Goal: Find specific page/section: Find specific page/section

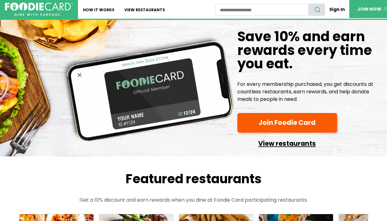
click at [294, 146] on link "View restaurants" at bounding box center [288, 142] width 100 height 14
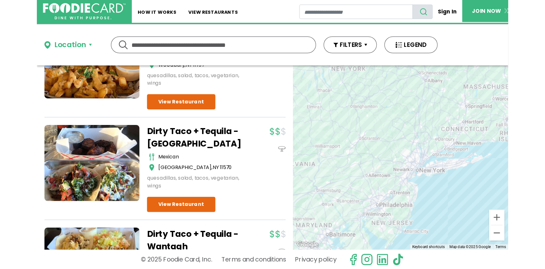
scroll to position [336, 0]
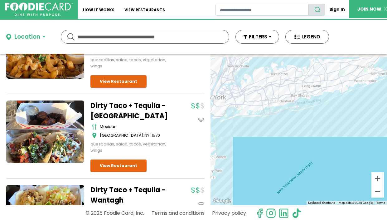
drag, startPoint x: 308, startPoint y: 121, endPoint x: 304, endPoint y: 166, distance: 45.4
click at [304, 166] on div at bounding box center [299, 129] width 177 height 151
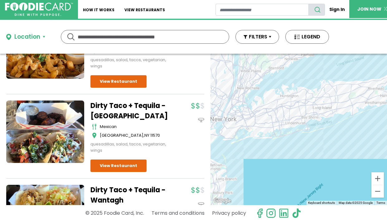
drag, startPoint x: 311, startPoint y: 130, endPoint x: 323, endPoint y: 152, distance: 24.9
click at [323, 152] on div at bounding box center [299, 129] width 177 height 151
